Goal: Task Accomplishment & Management: Complete application form

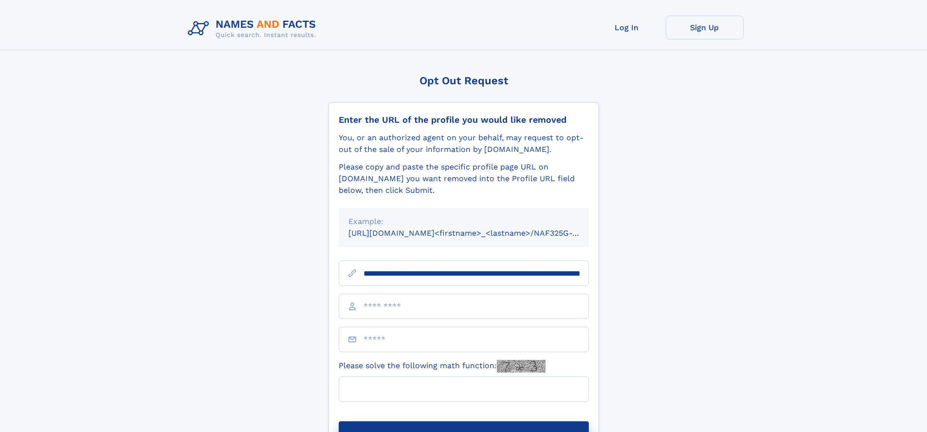
scroll to position [0, 109]
type input "**********"
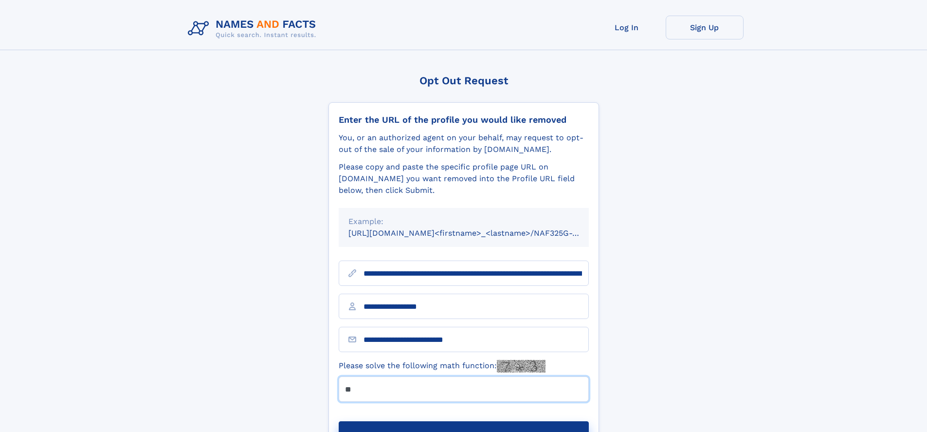
type input "**"
click at [463, 421] on button "Submit Opt Out Request" at bounding box center [464, 436] width 250 height 31
